Goal: Obtain resource: Obtain resource

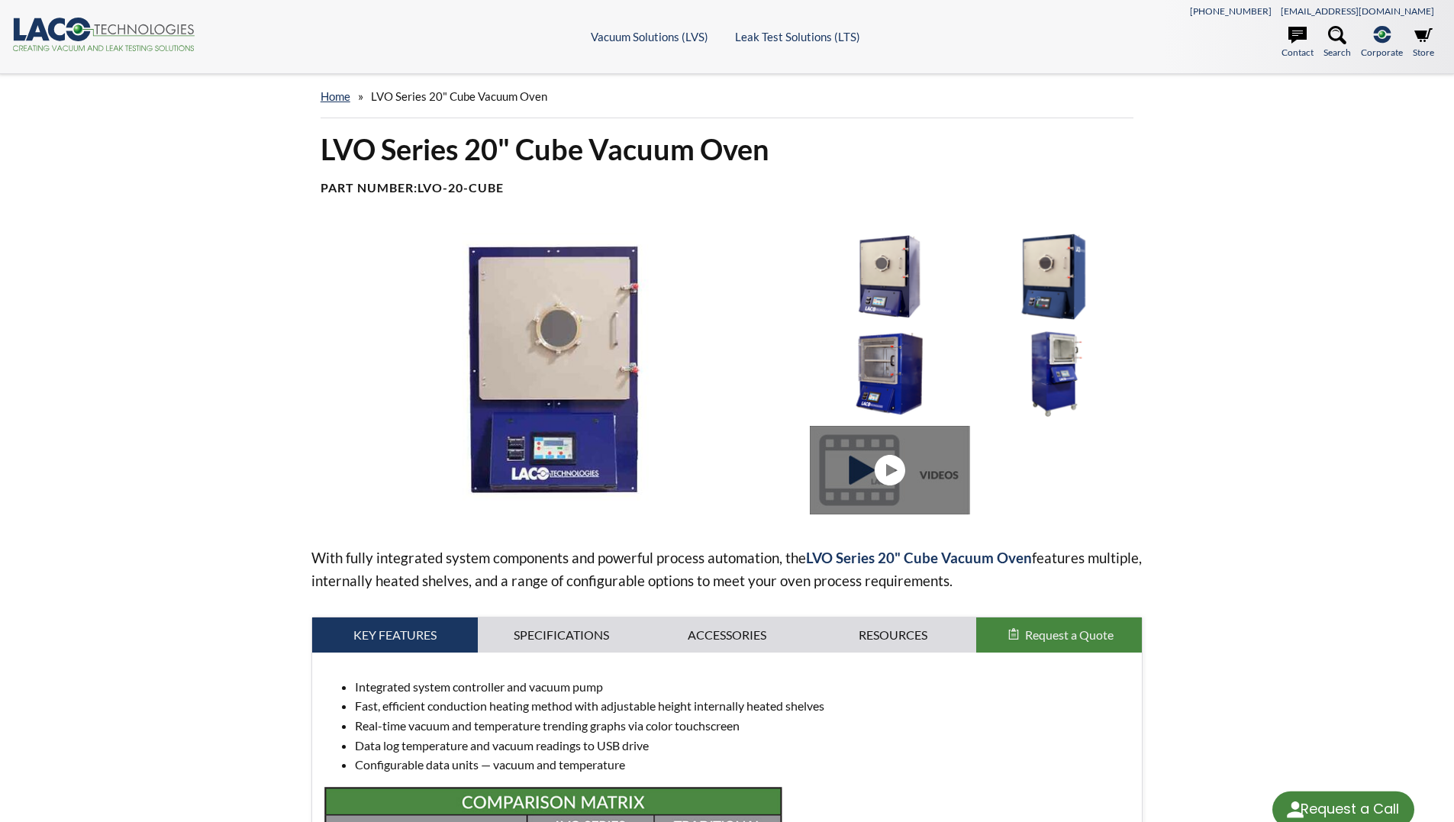
select select "Language Translate Widget"
click at [531, 637] on link "Specifications" at bounding box center [561, 635] width 166 height 35
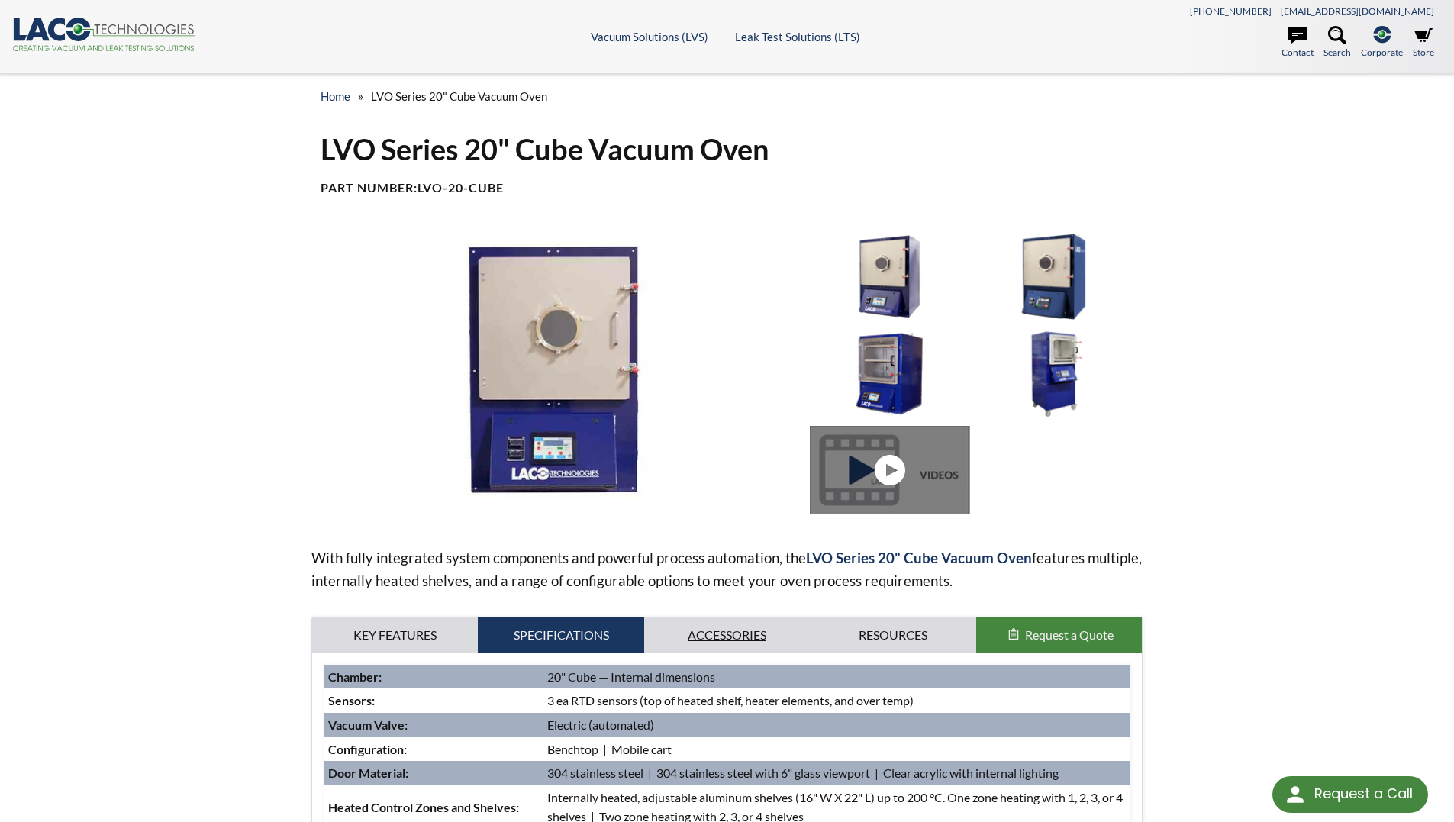
click at [772, 640] on link "Accessories" at bounding box center [727, 635] width 166 height 35
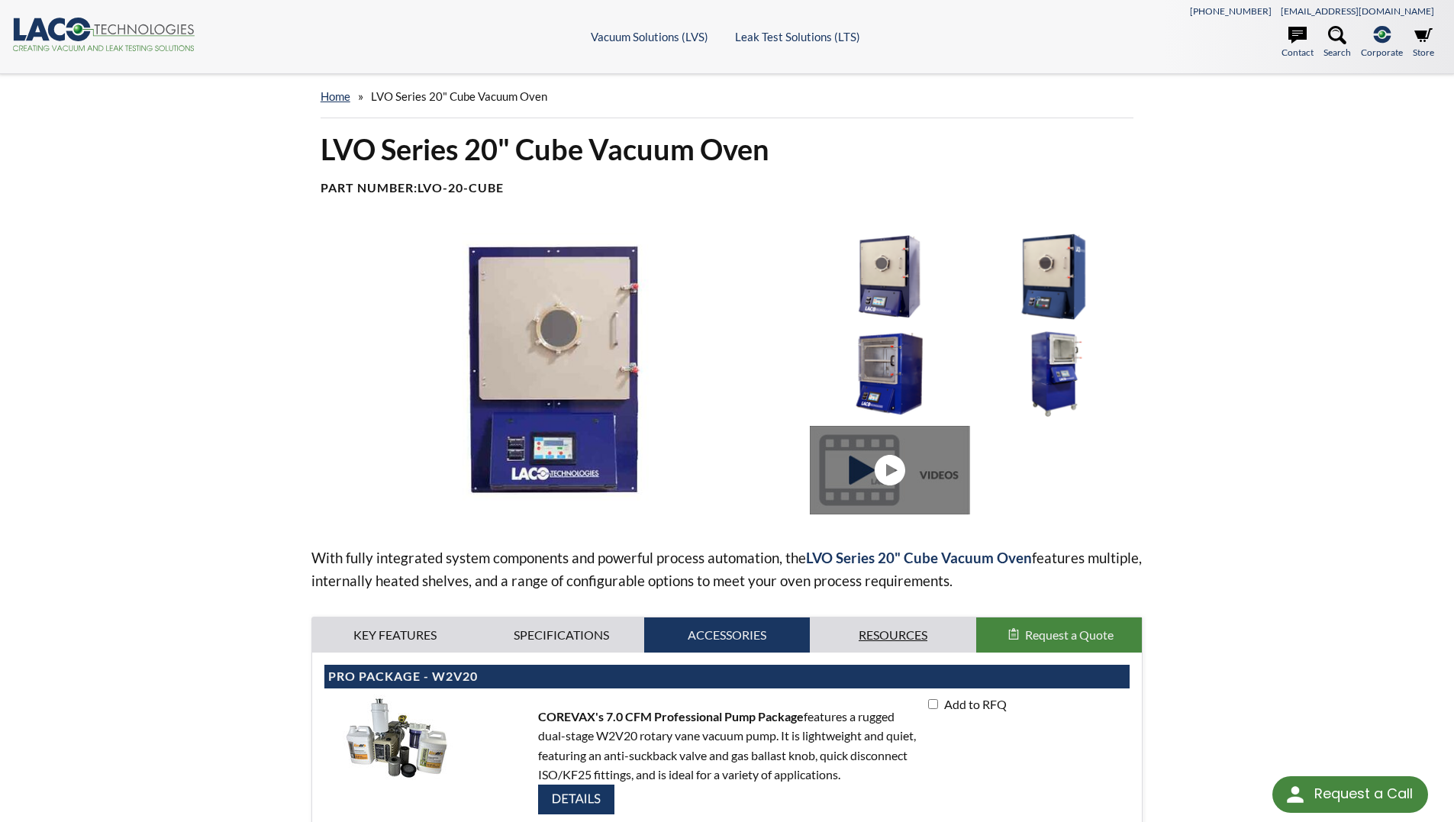
click at [868, 637] on link "Resources" at bounding box center [893, 635] width 166 height 35
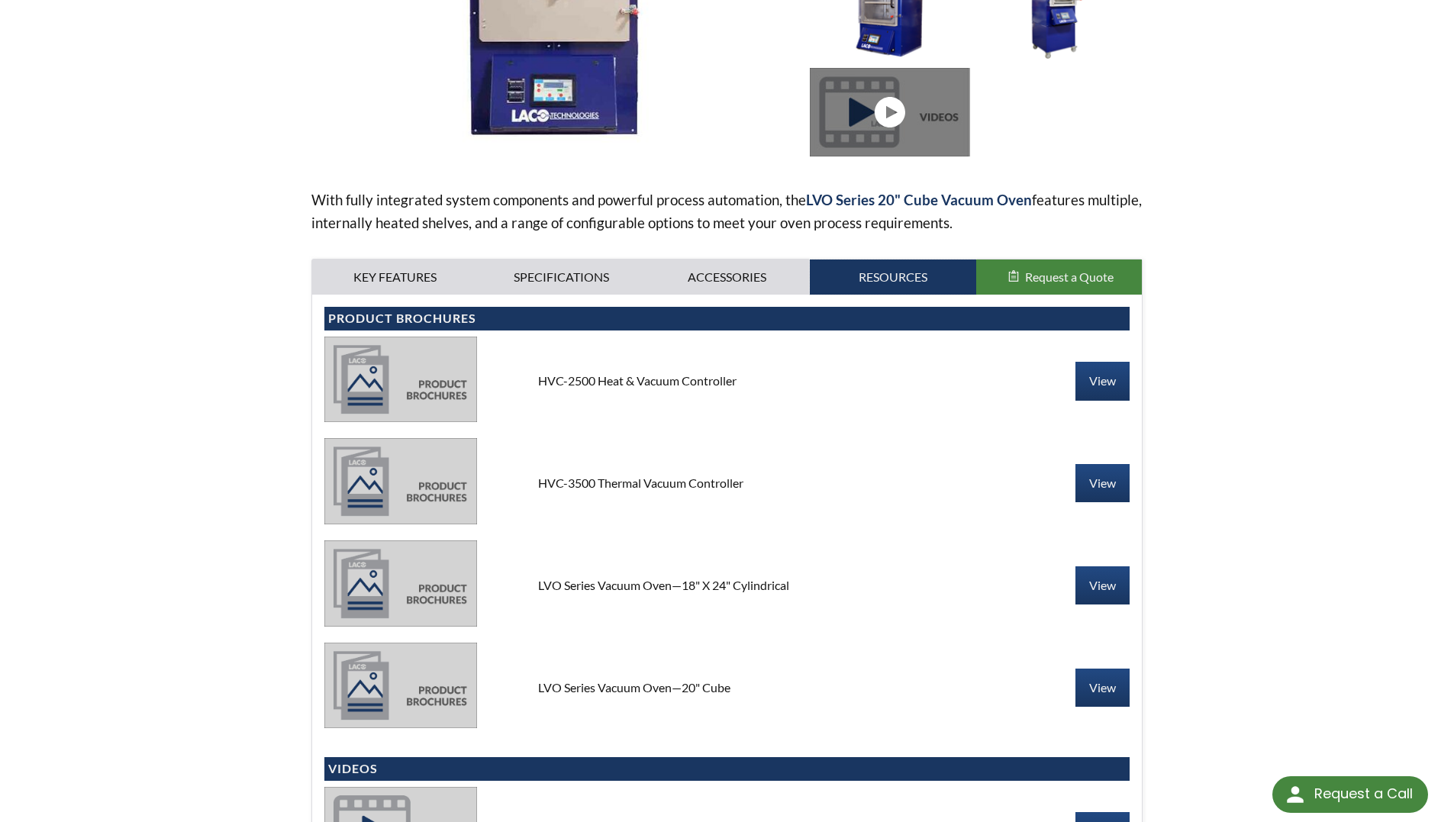
scroll to position [382, 0]
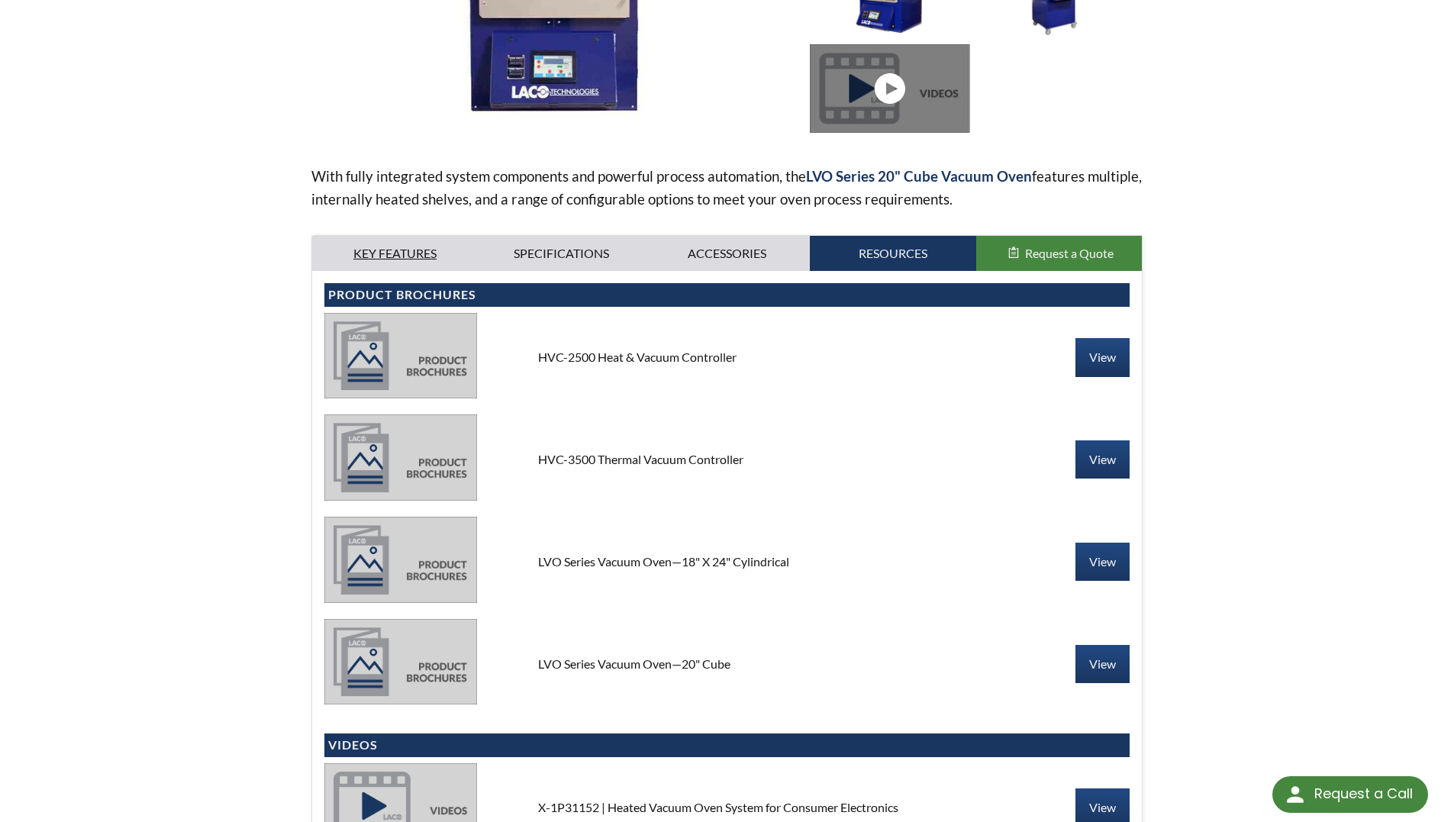
click at [408, 244] on link "Key Features" at bounding box center [395, 253] width 166 height 35
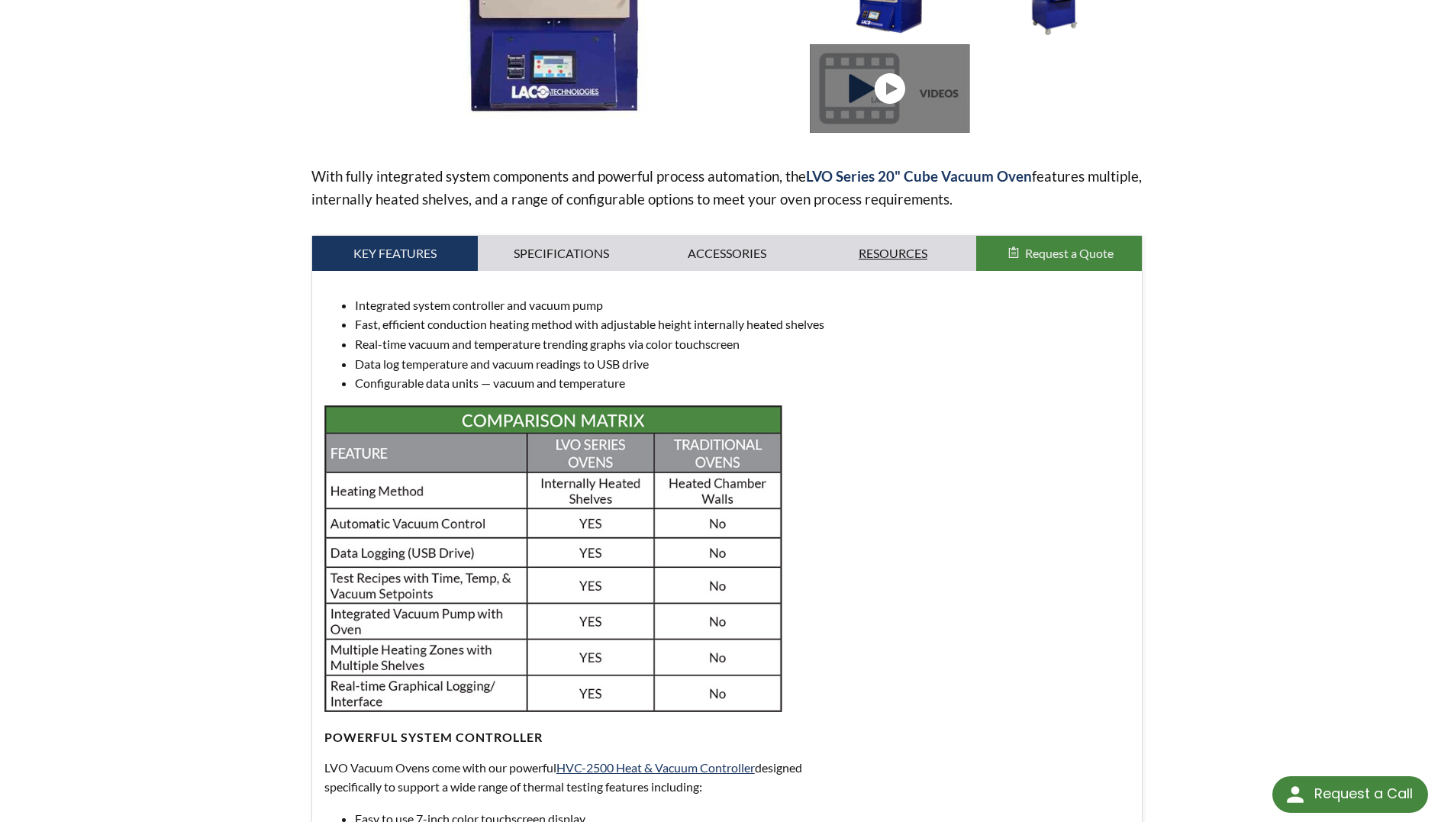
click at [914, 268] on link "Resources" at bounding box center [893, 253] width 166 height 35
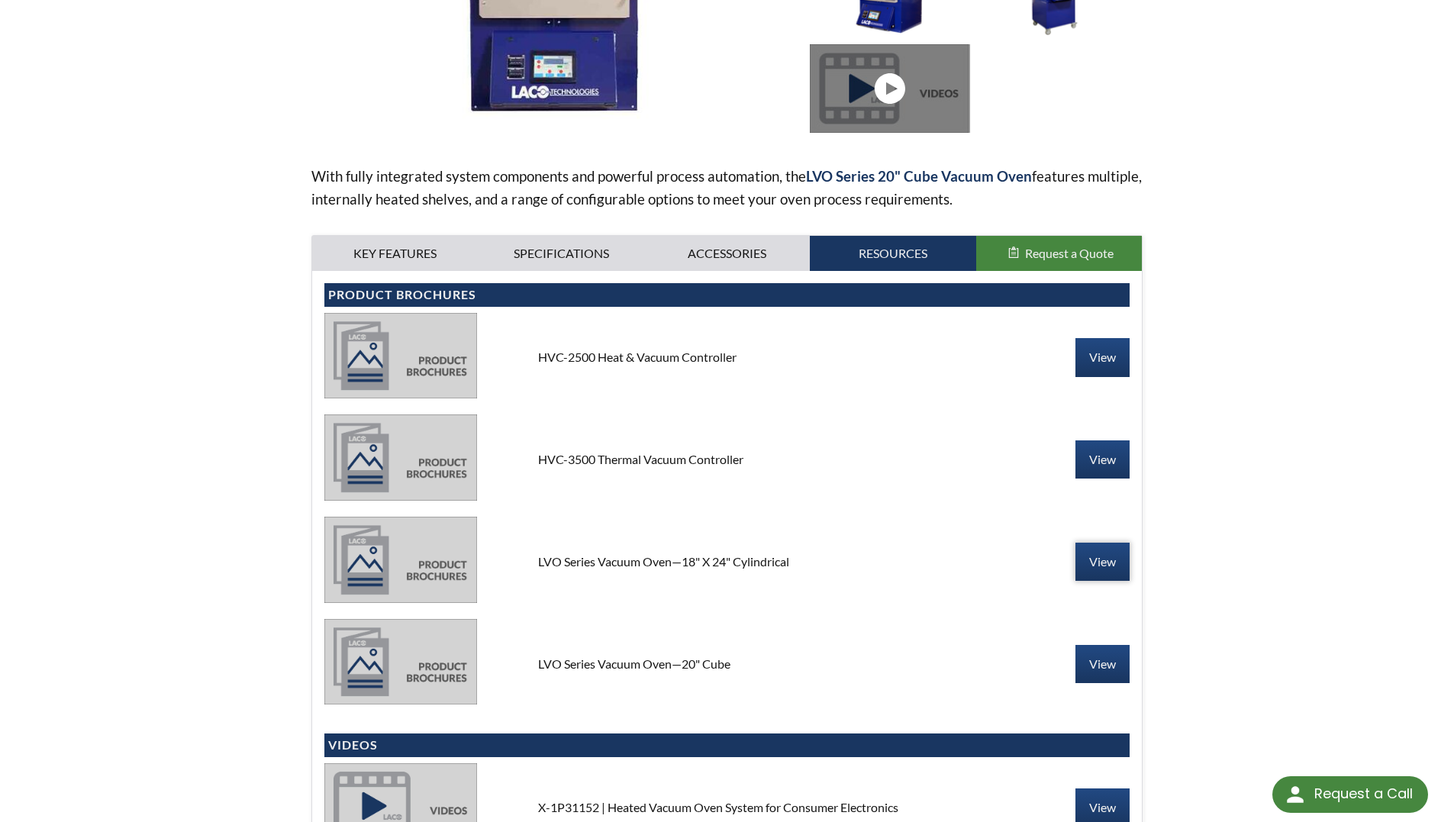
click at [1104, 561] on link "View" at bounding box center [1103, 562] width 54 height 38
